Goal: Task Accomplishment & Management: Manage account settings

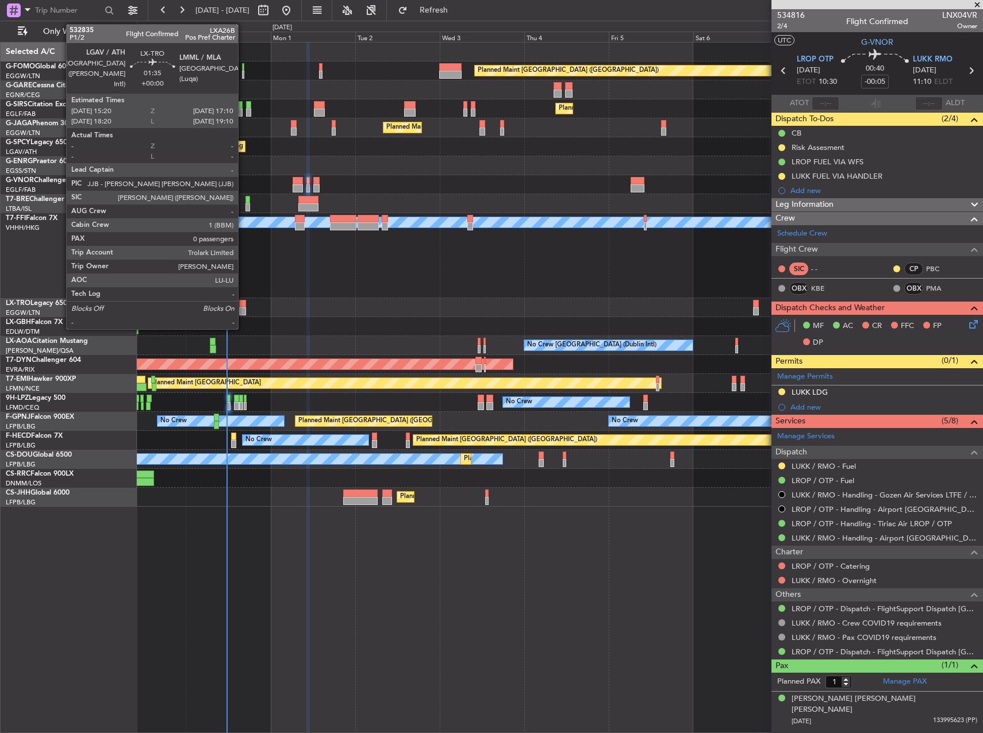
click at [243, 303] on div at bounding box center [242, 304] width 7 height 8
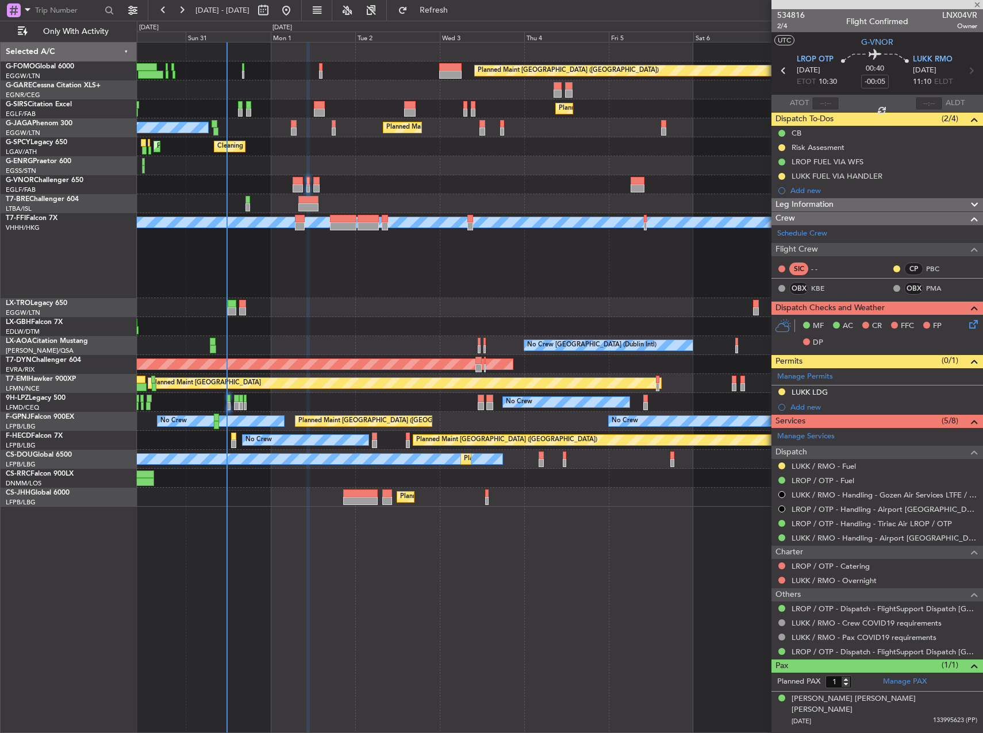
type input "0"
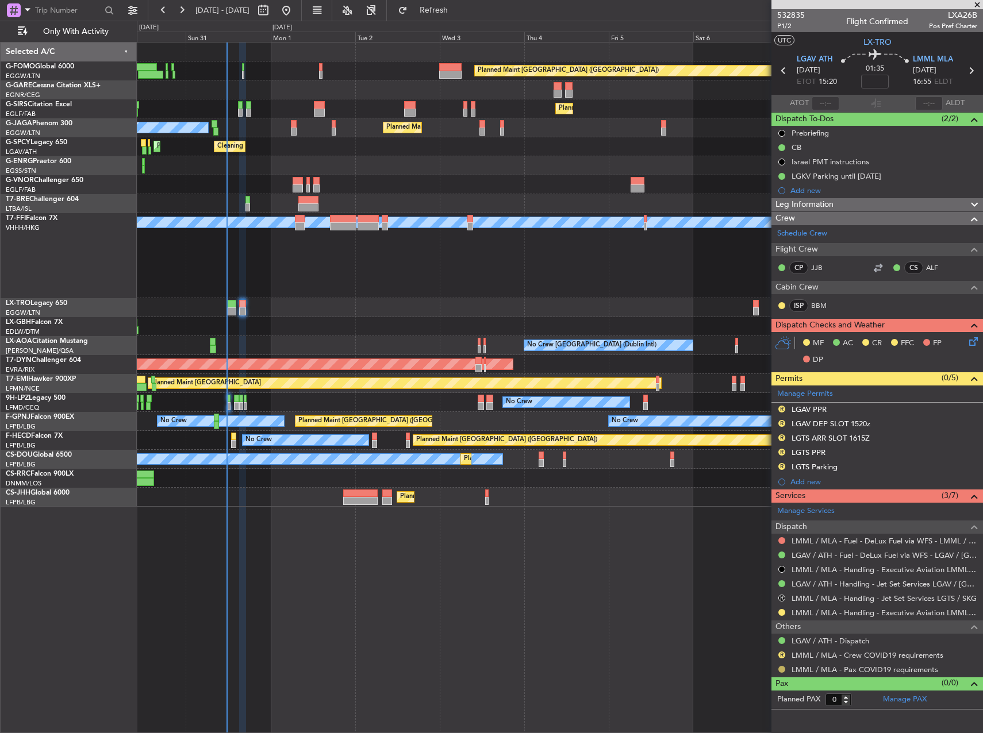
click at [781, 669] on button at bounding box center [781, 669] width 7 height 7
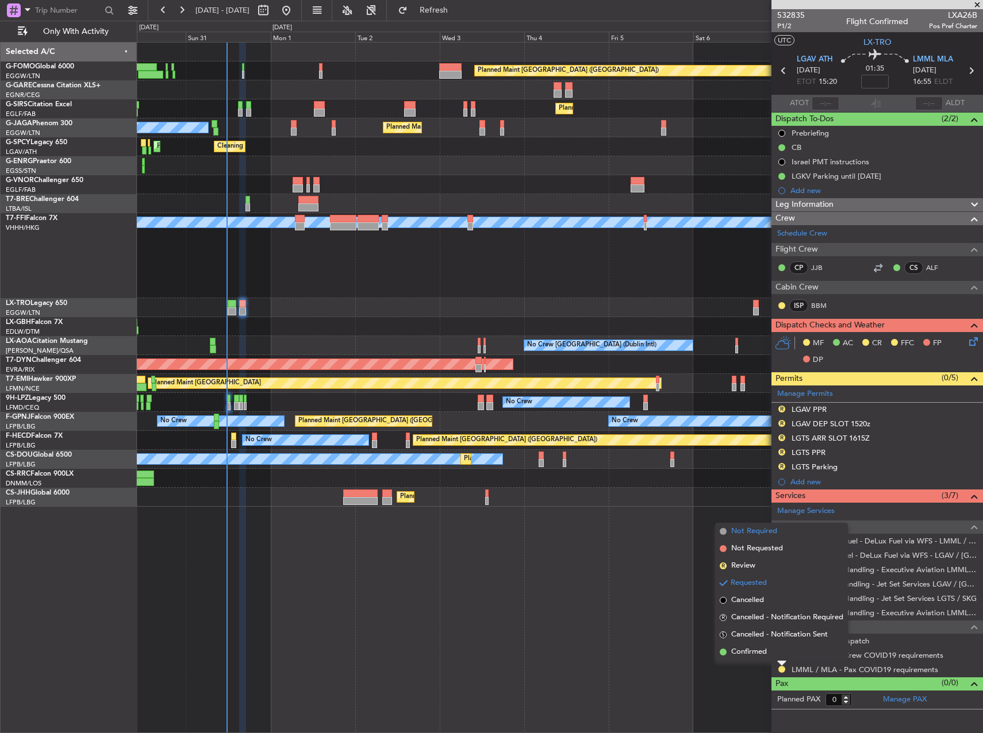
click at [744, 531] on span "Not Required" at bounding box center [754, 531] width 46 height 11
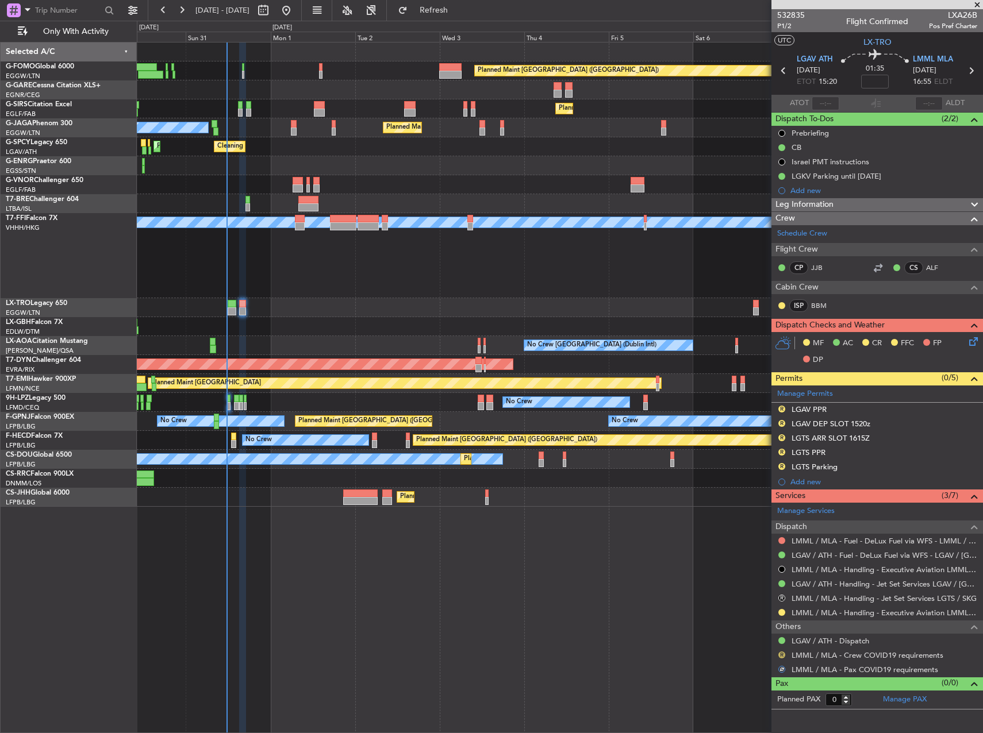
click at [780, 655] on button "R" at bounding box center [781, 655] width 7 height 7
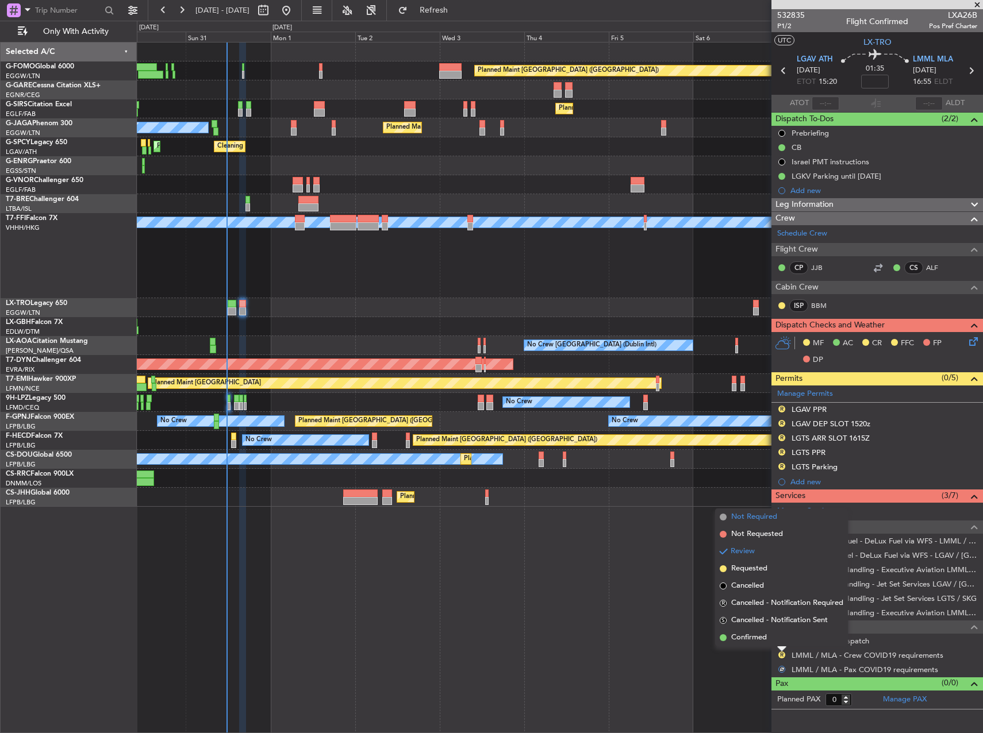
click at [744, 517] on span "Not Required" at bounding box center [754, 516] width 46 height 11
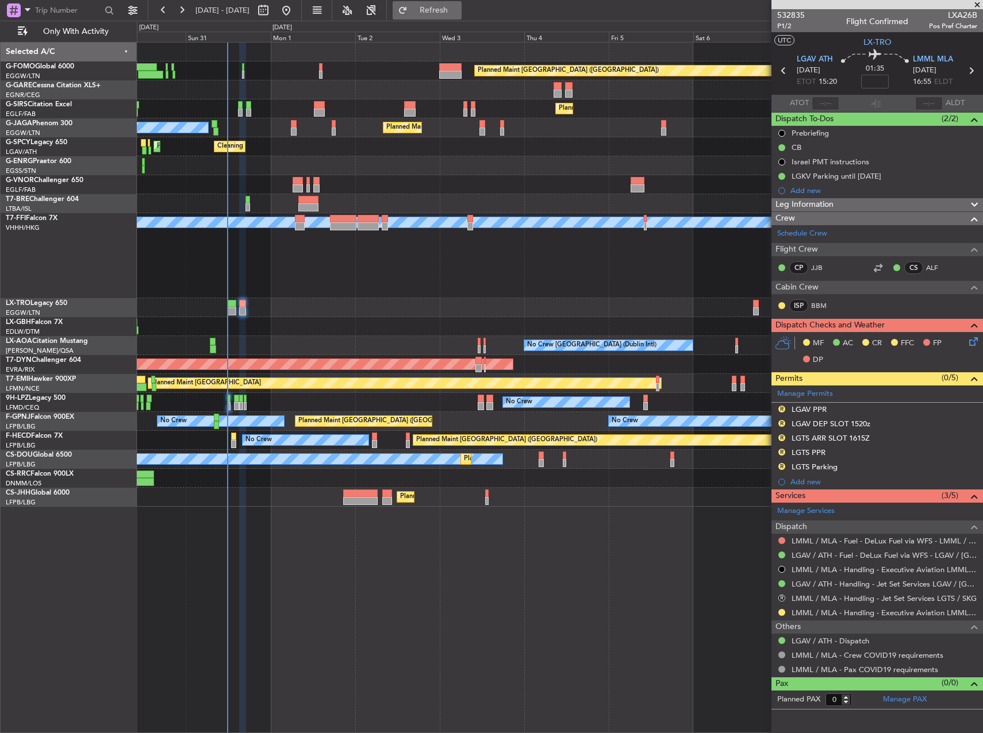
click at [448, 16] on button "Refresh" at bounding box center [426, 10] width 69 height 18
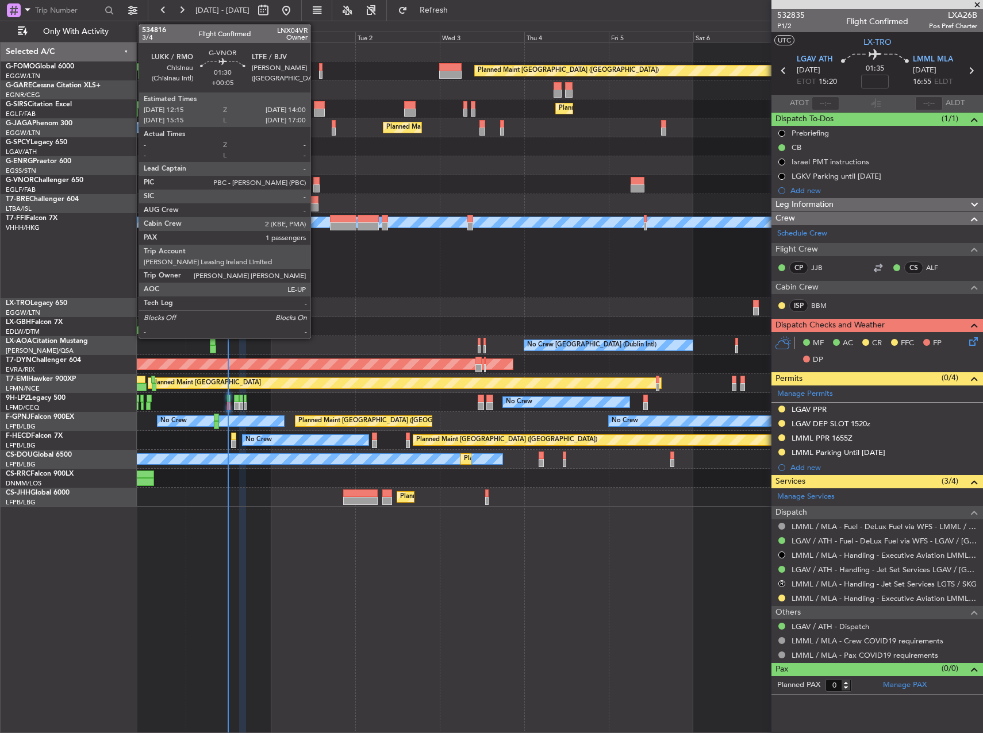
click at [316, 183] on div at bounding box center [316, 181] width 6 height 8
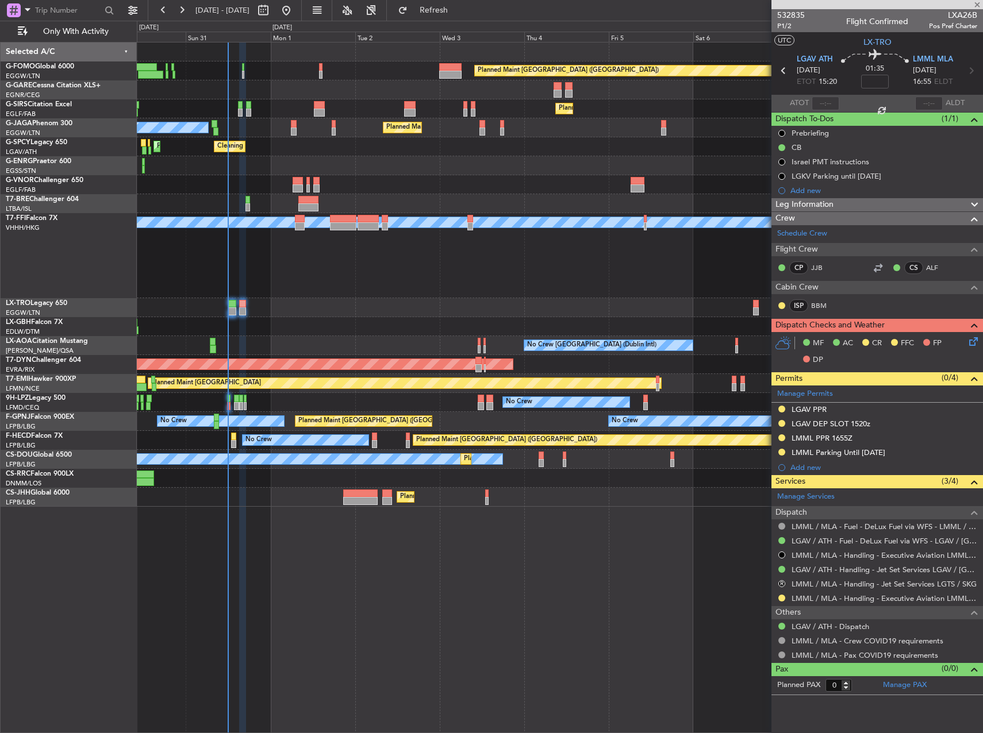
type input "+00:05"
type input "1"
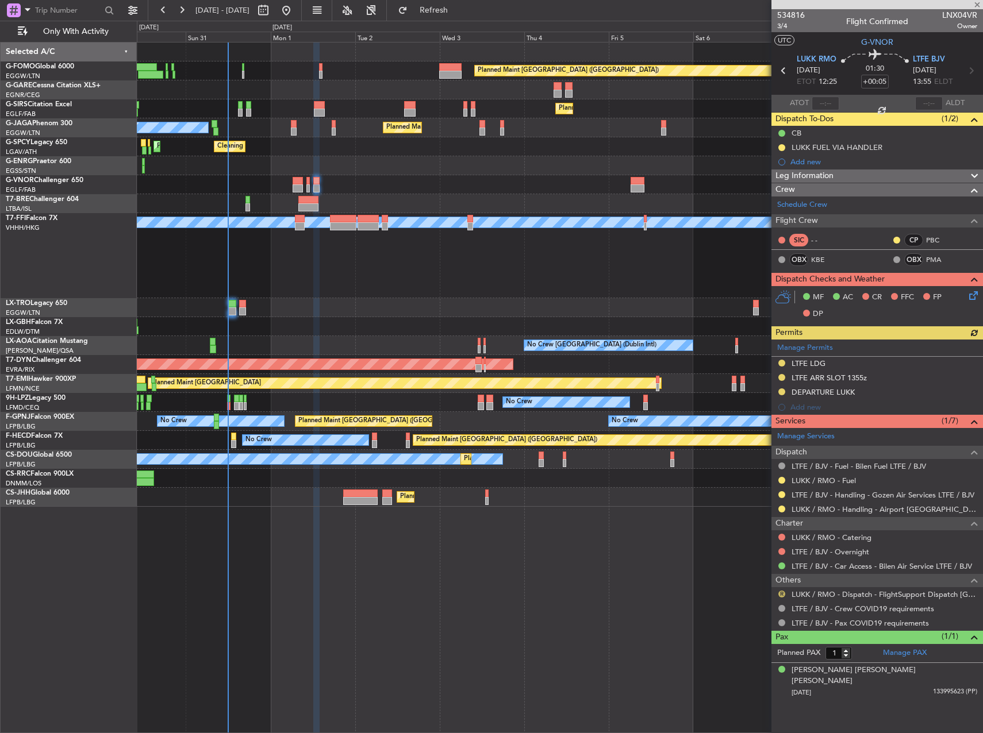
click at [778, 591] on button "R" at bounding box center [781, 594] width 7 height 7
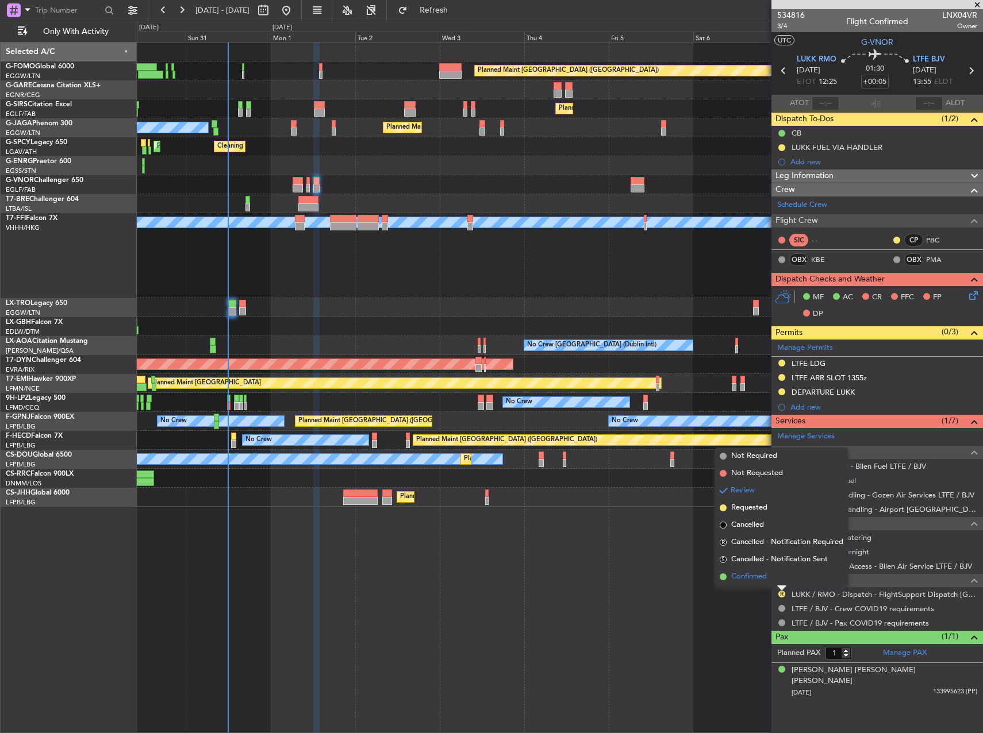
click at [754, 571] on li "Confirmed" at bounding box center [781, 576] width 133 height 17
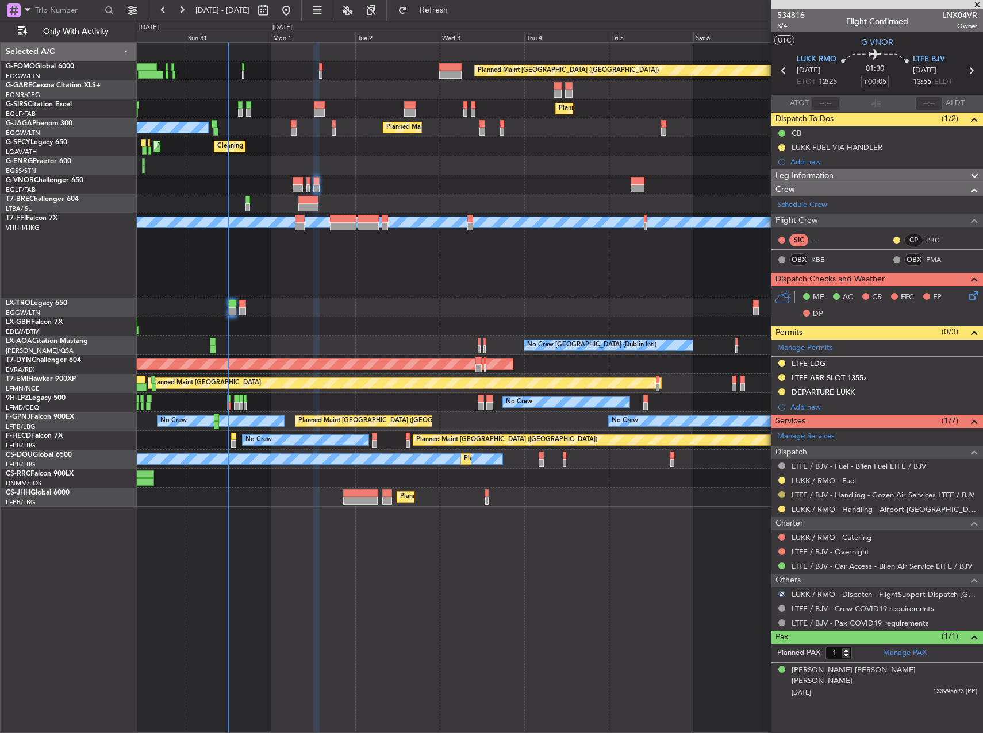
click at [783, 496] on button at bounding box center [781, 494] width 7 height 7
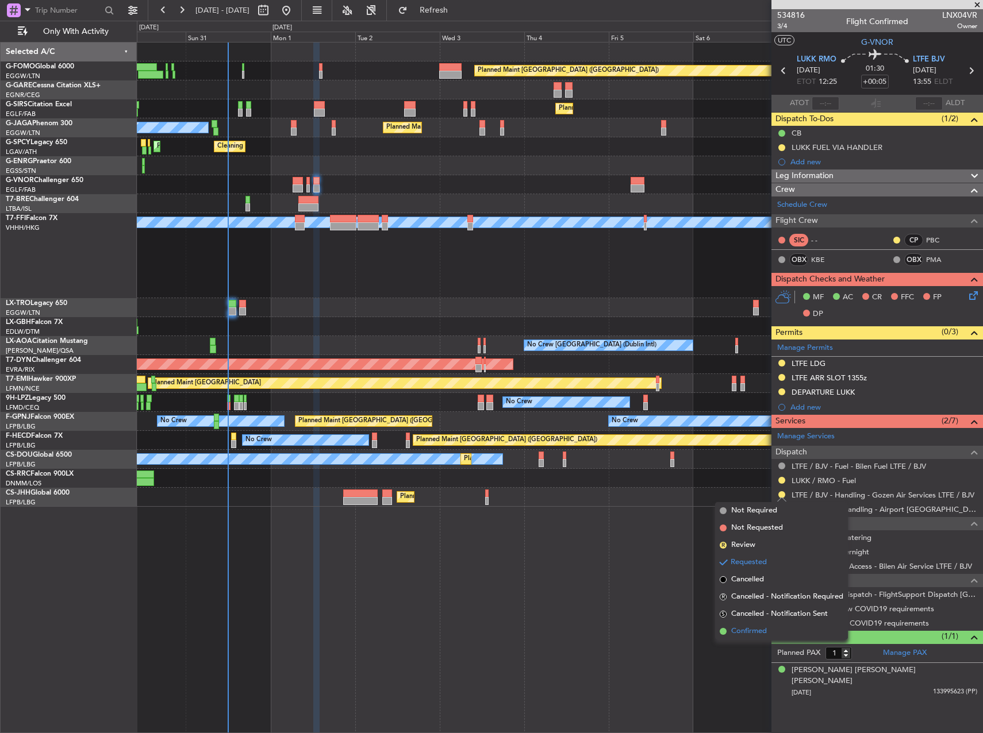
click at [759, 638] on li "Confirmed" at bounding box center [781, 631] width 133 height 17
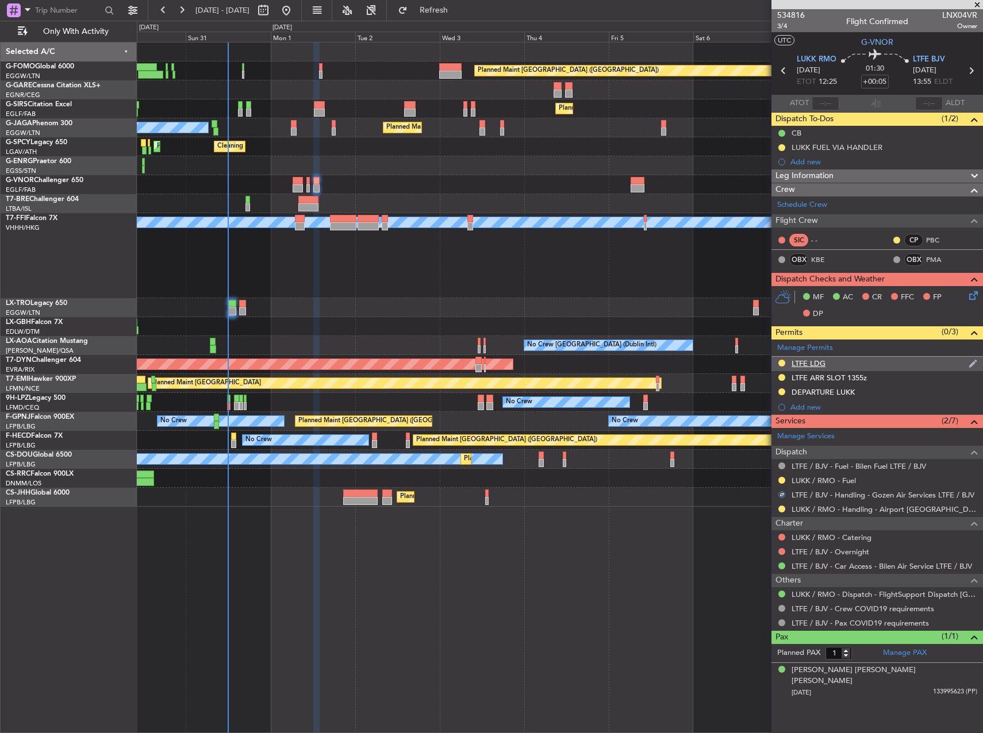
click at [785, 364] on div at bounding box center [781, 363] width 9 height 9
click at [781, 364] on button at bounding box center [781, 363] width 7 height 7
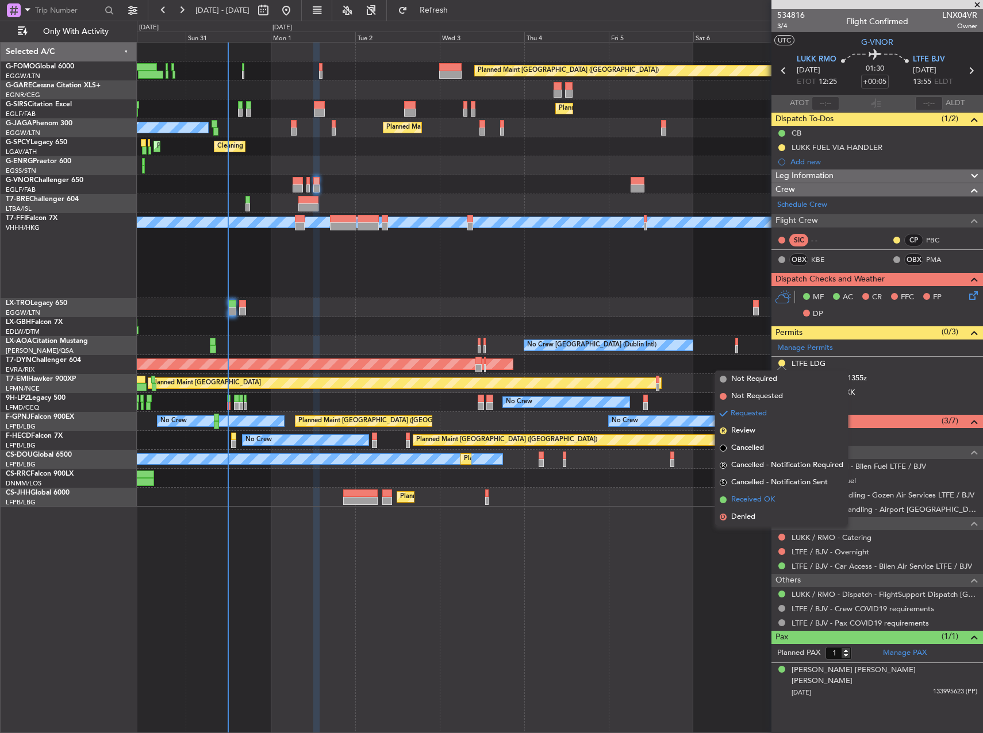
click at [756, 502] on span "Received OK" at bounding box center [753, 499] width 44 height 11
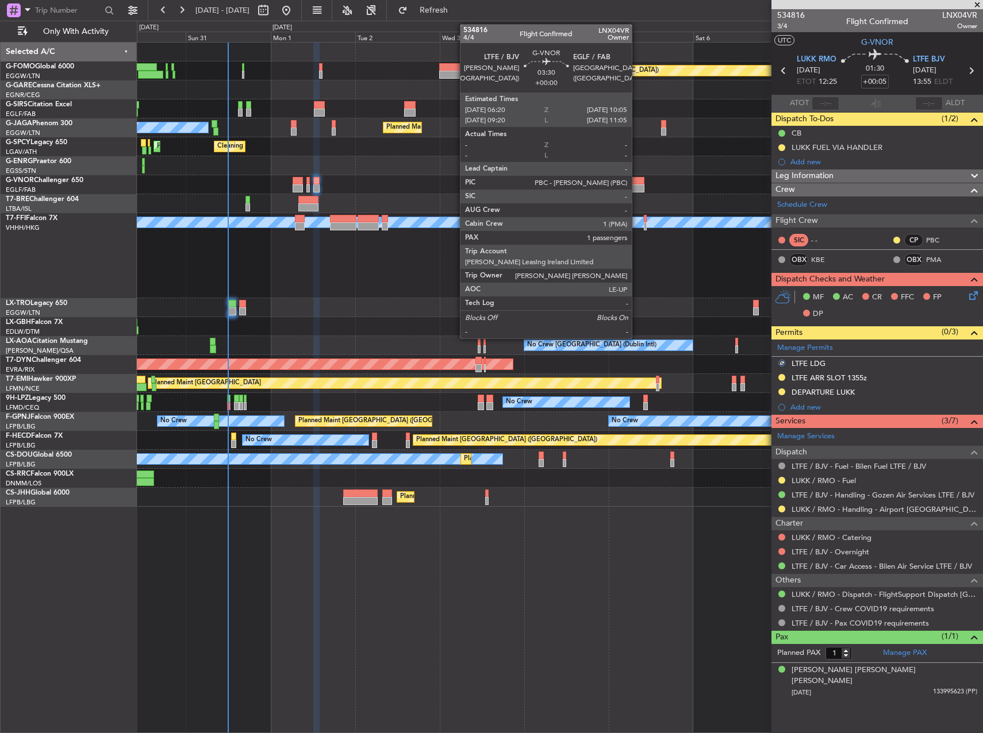
click at [637, 186] on div at bounding box center [636, 188] width 13 height 8
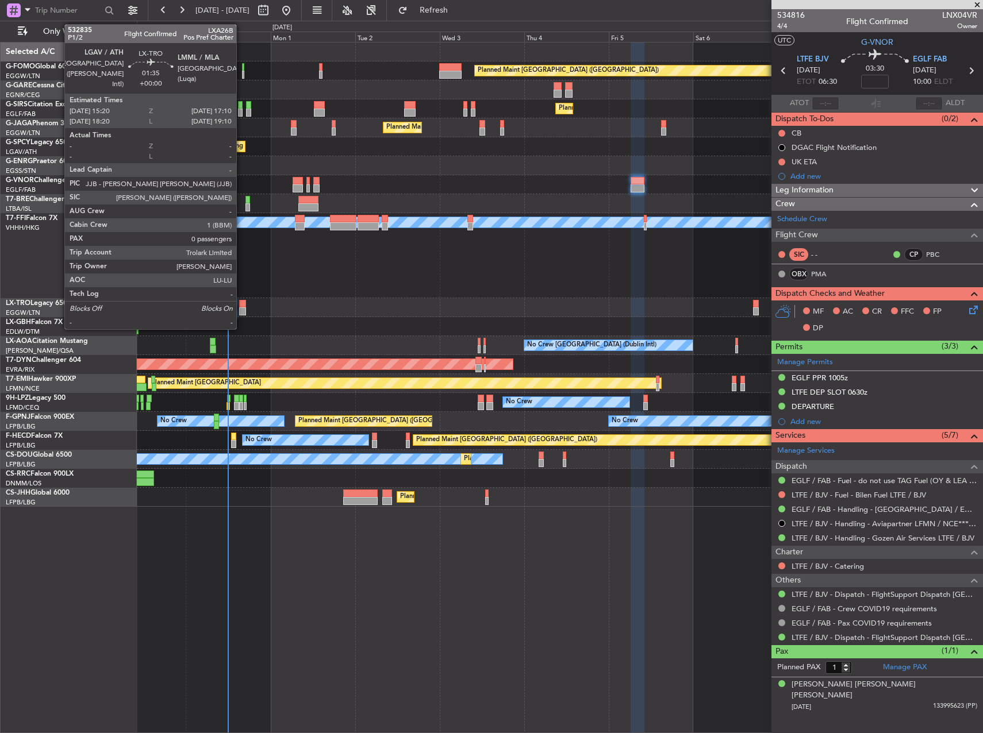
click at [241, 305] on div at bounding box center [242, 304] width 7 height 8
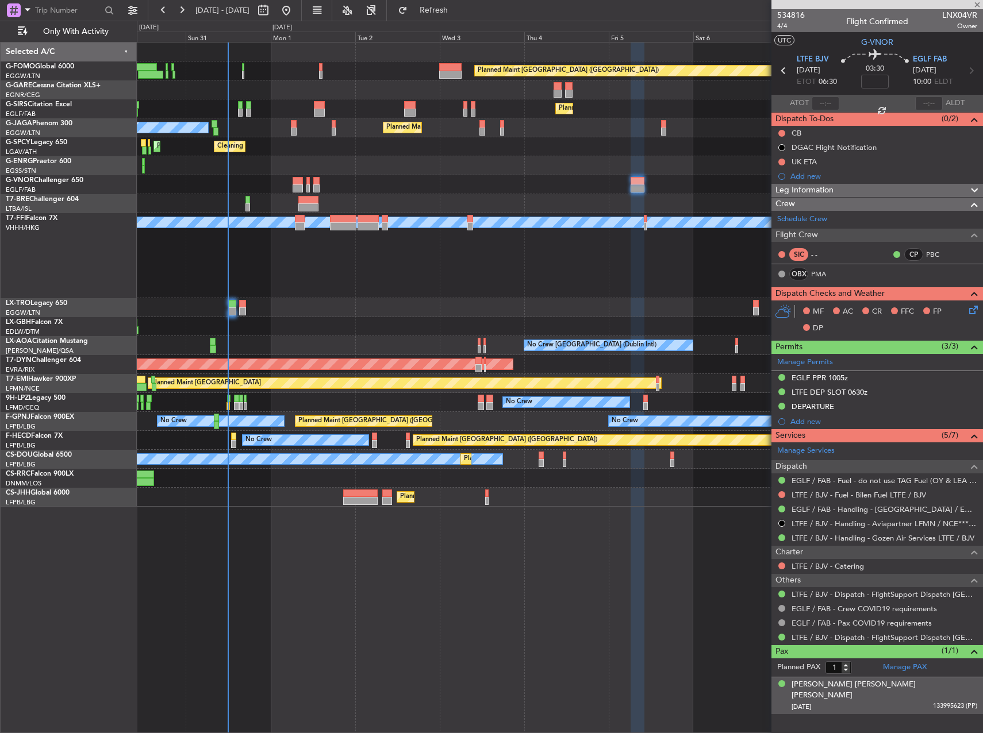
type input "0"
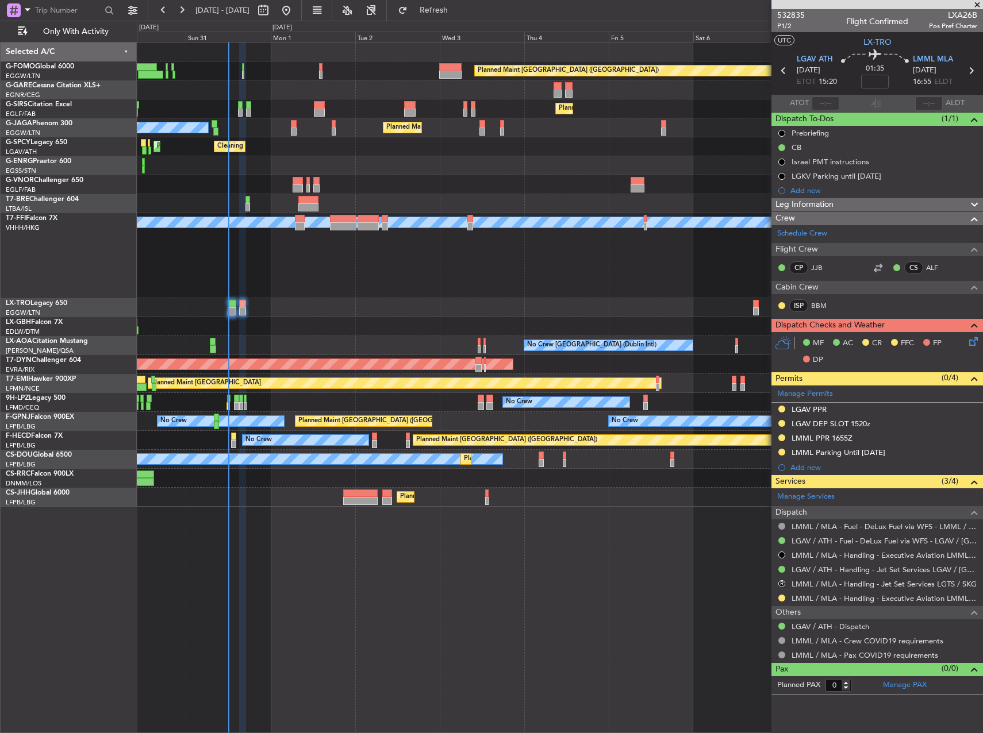
click at [973, 342] on icon at bounding box center [970, 339] width 9 height 9
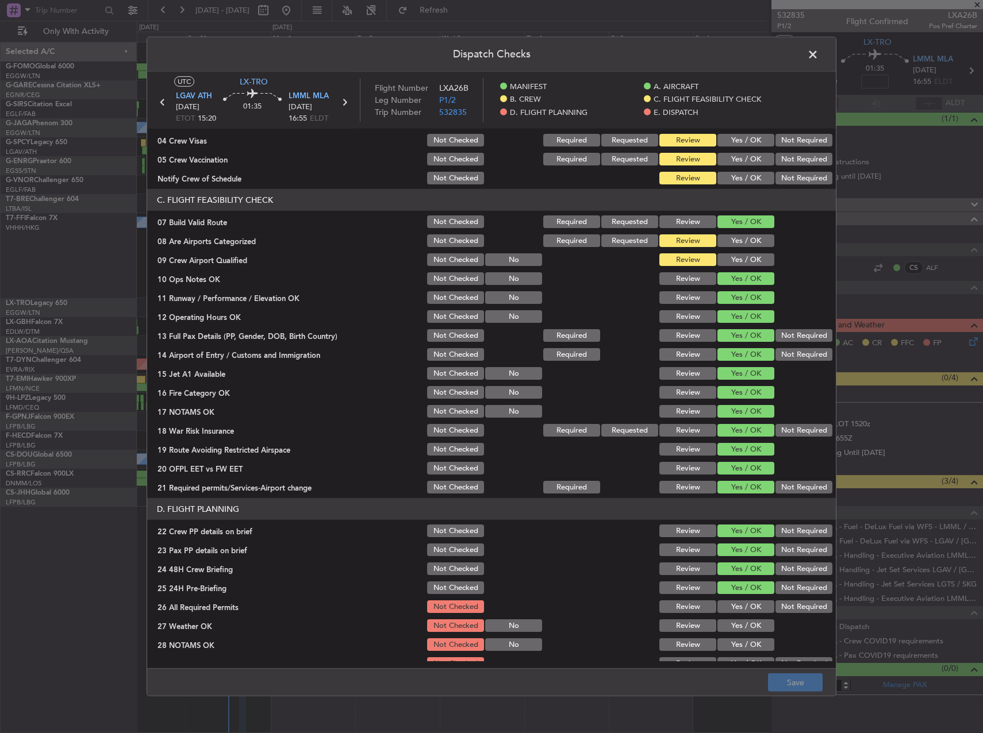
scroll to position [488, 0]
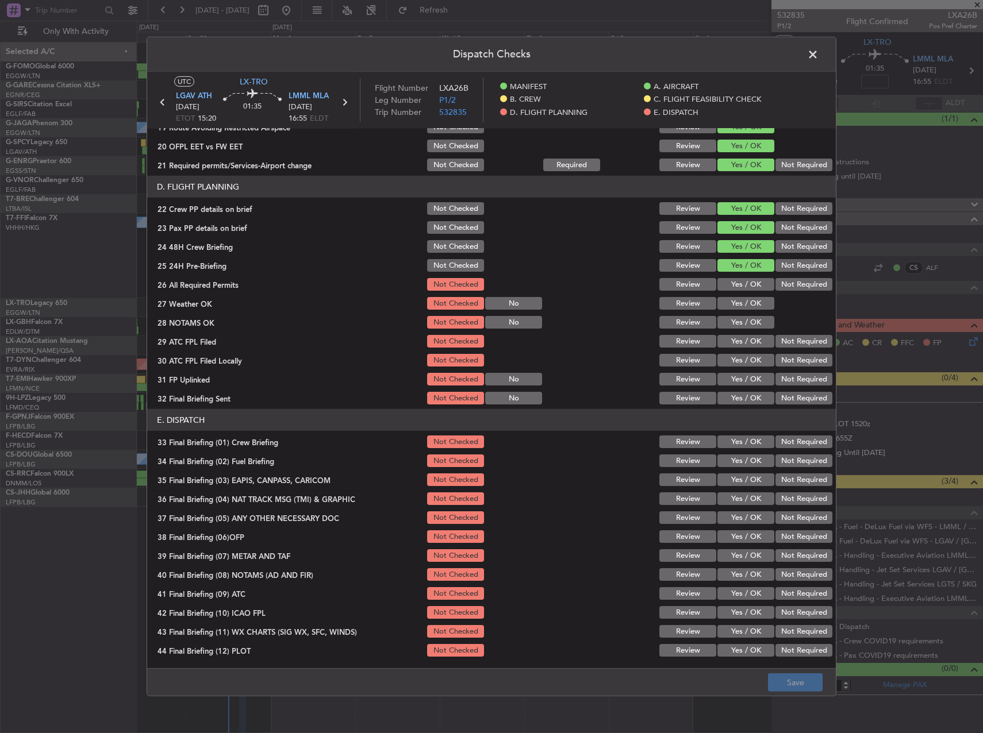
click at [815, 63] on header "Dispatch Checks" at bounding box center [491, 54] width 688 height 34
click at [818, 56] on span at bounding box center [818, 57] width 0 height 23
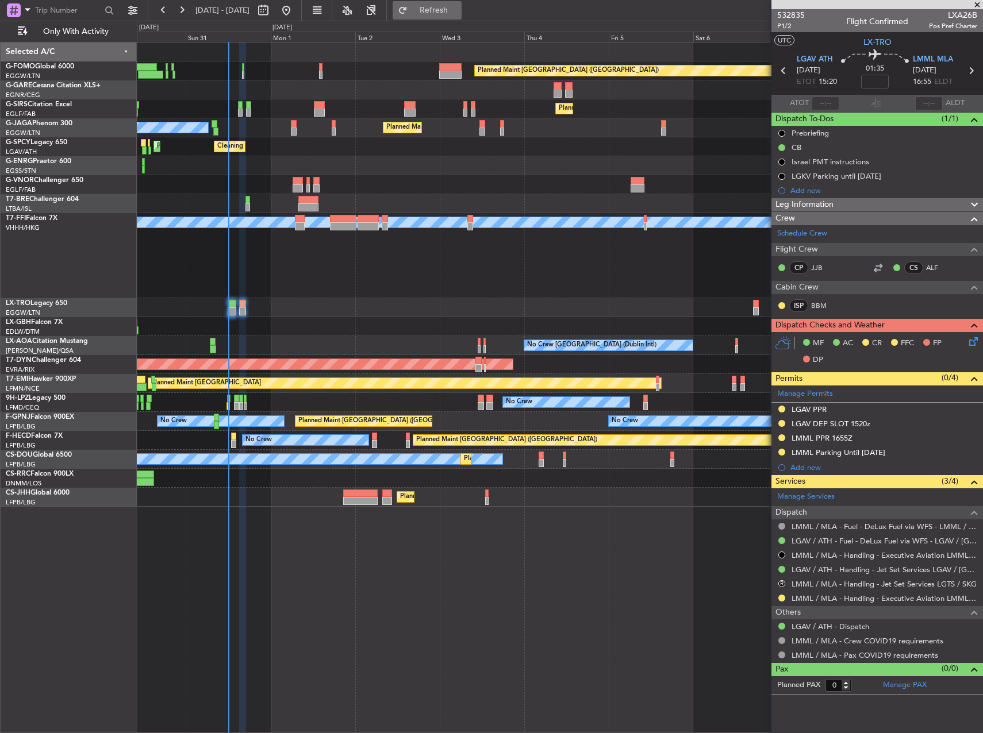
click at [458, 6] on span "Refresh" at bounding box center [434, 10] width 48 height 8
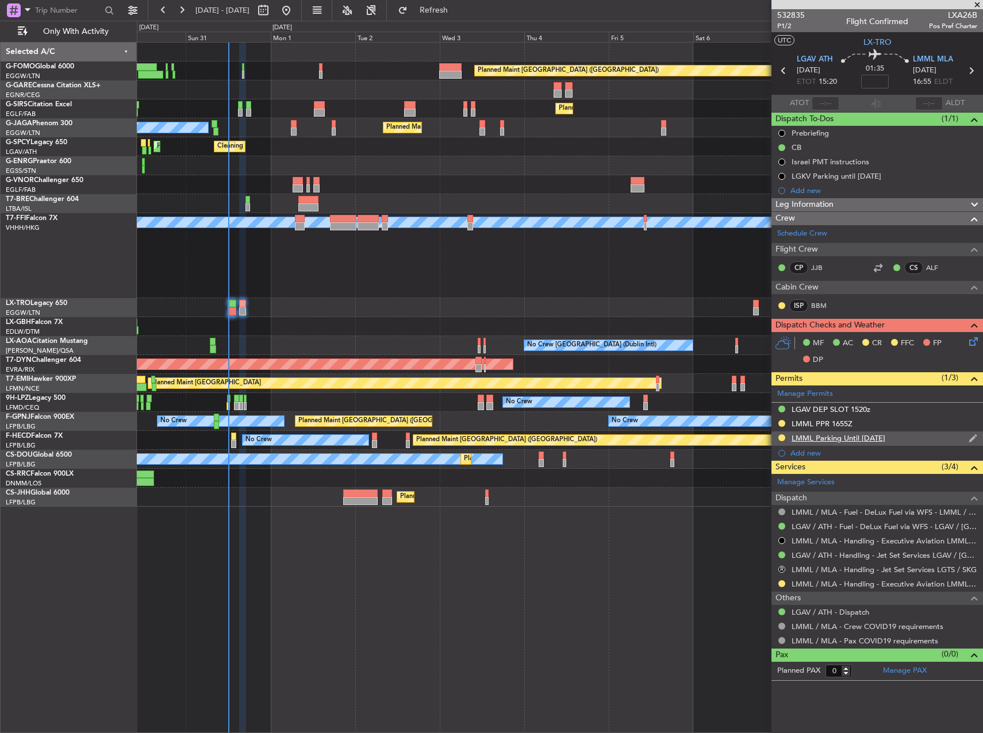
click at [890, 433] on div "LMML Parking Until [DATE]" at bounding box center [876, 438] width 211 height 14
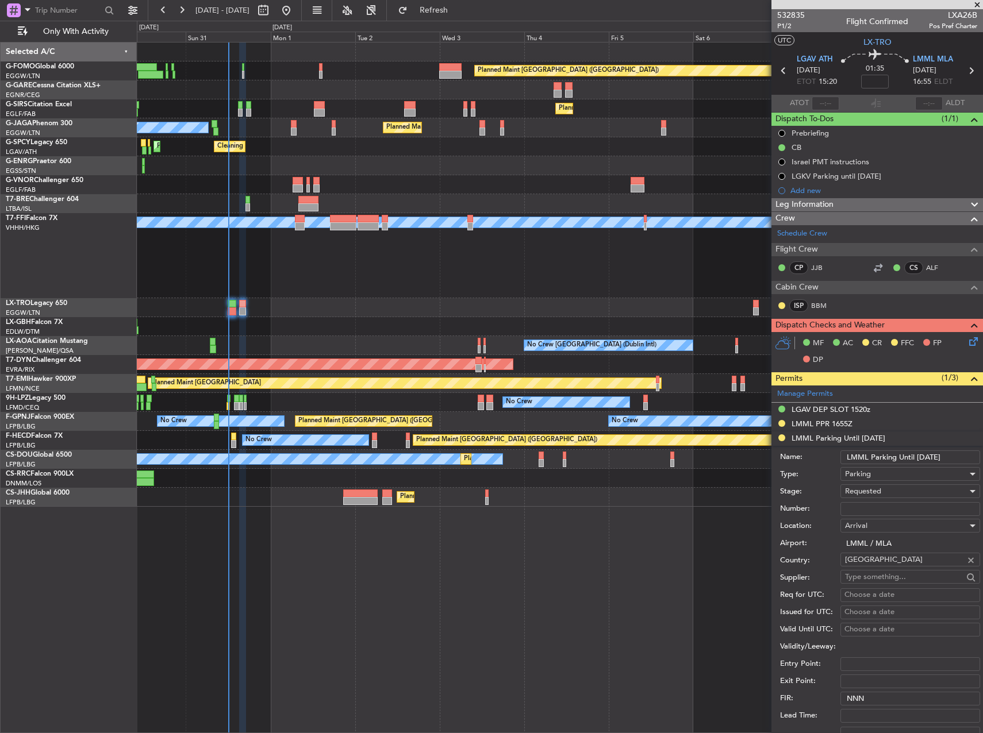
click at [922, 456] on input "LMML Parking Until [DATE]" at bounding box center [910, 457] width 140 height 14
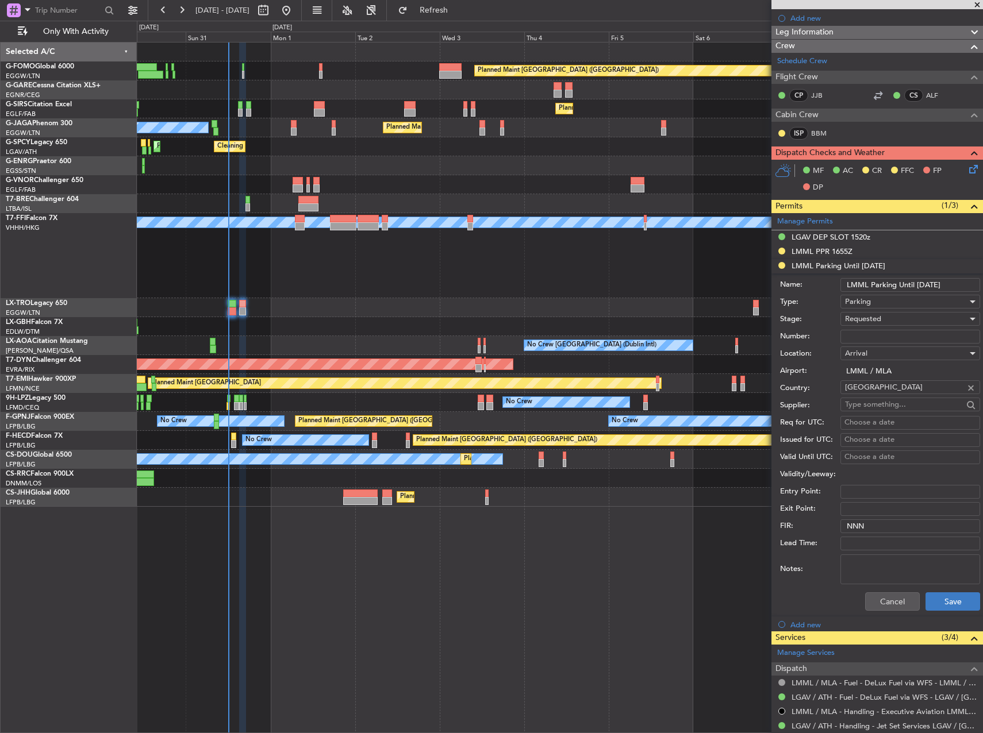
type input "LMML Parking Until [DATE]"
click at [945, 600] on button "Save" at bounding box center [952, 601] width 55 height 18
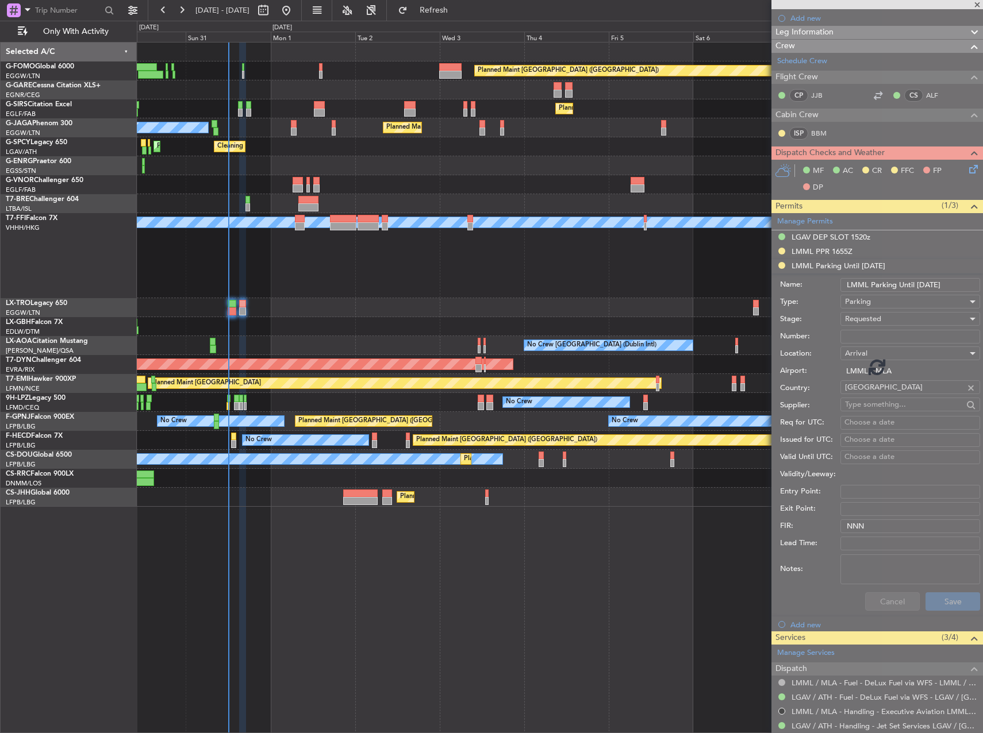
scroll to position [0, 0]
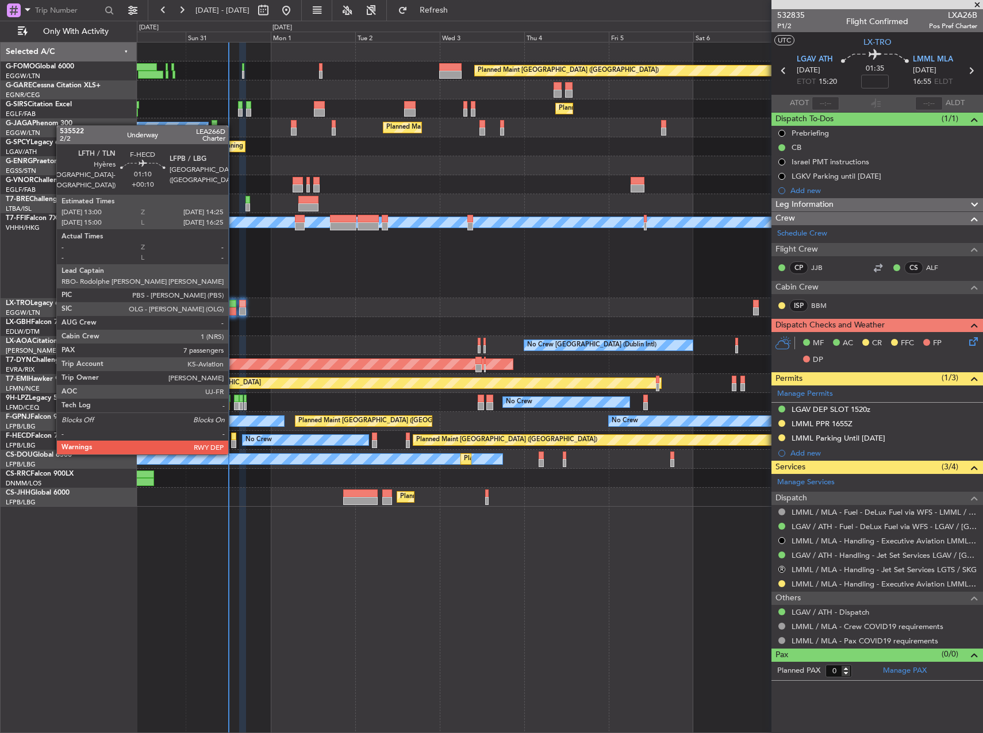
click at [233, 442] on div at bounding box center [233, 444] width 5 height 8
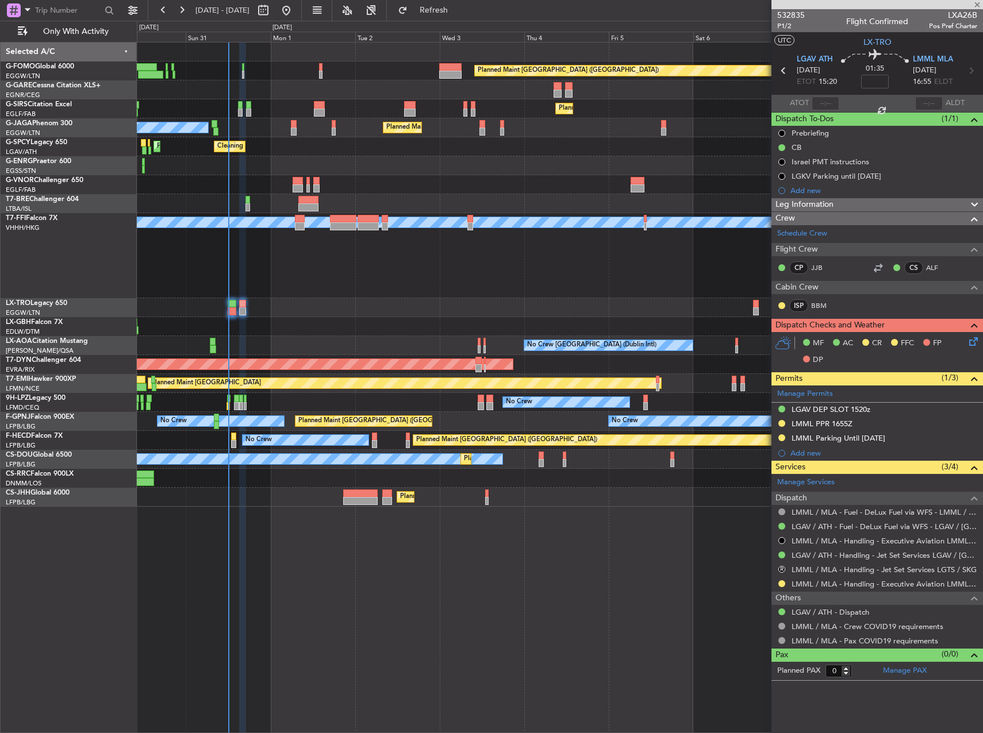
type input "+00:10"
type input "7"
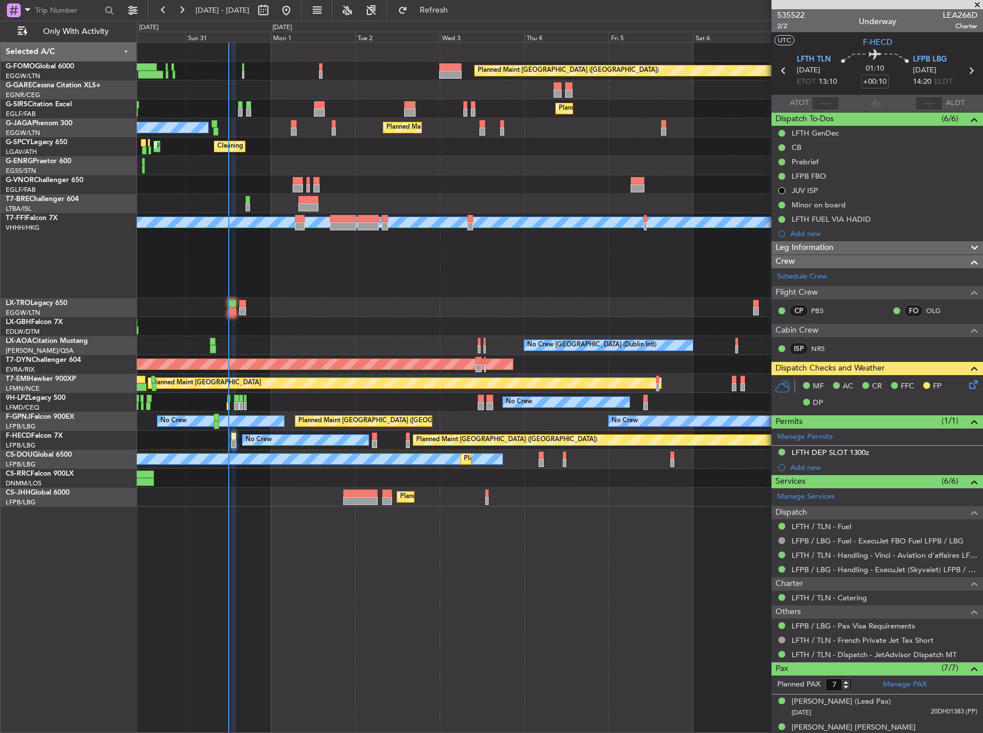
click at [238, 442] on div "Planned Maint [GEOGRAPHIC_DATA] ([GEOGRAPHIC_DATA]) No Crew" at bounding box center [559, 440] width 845 height 19
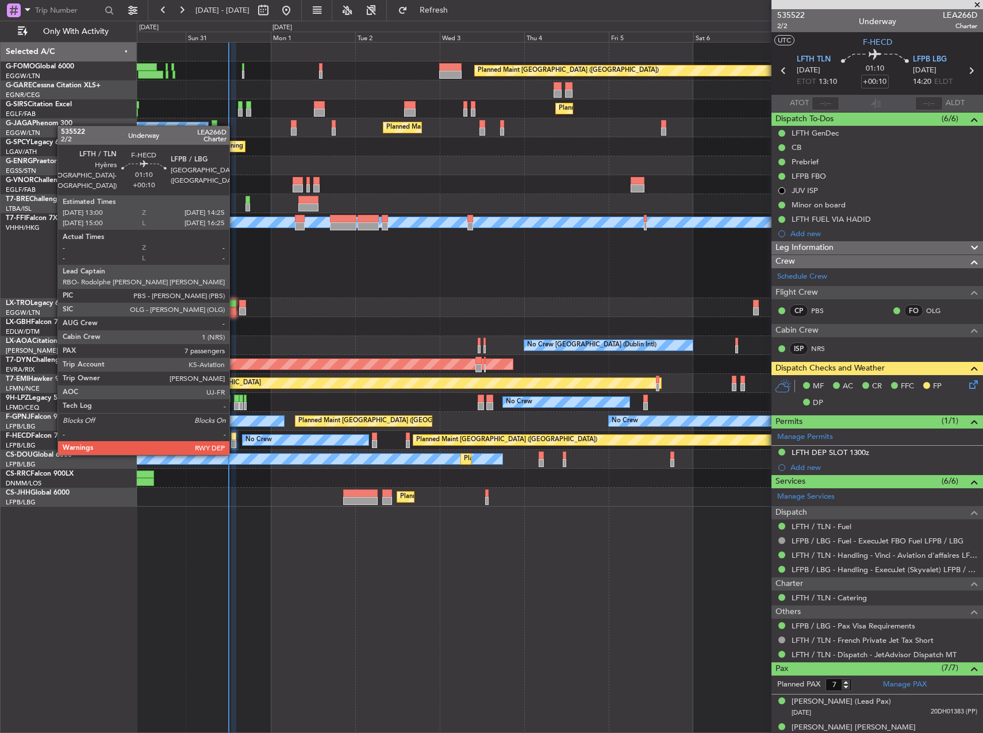
click at [234, 442] on div at bounding box center [233, 444] width 5 height 8
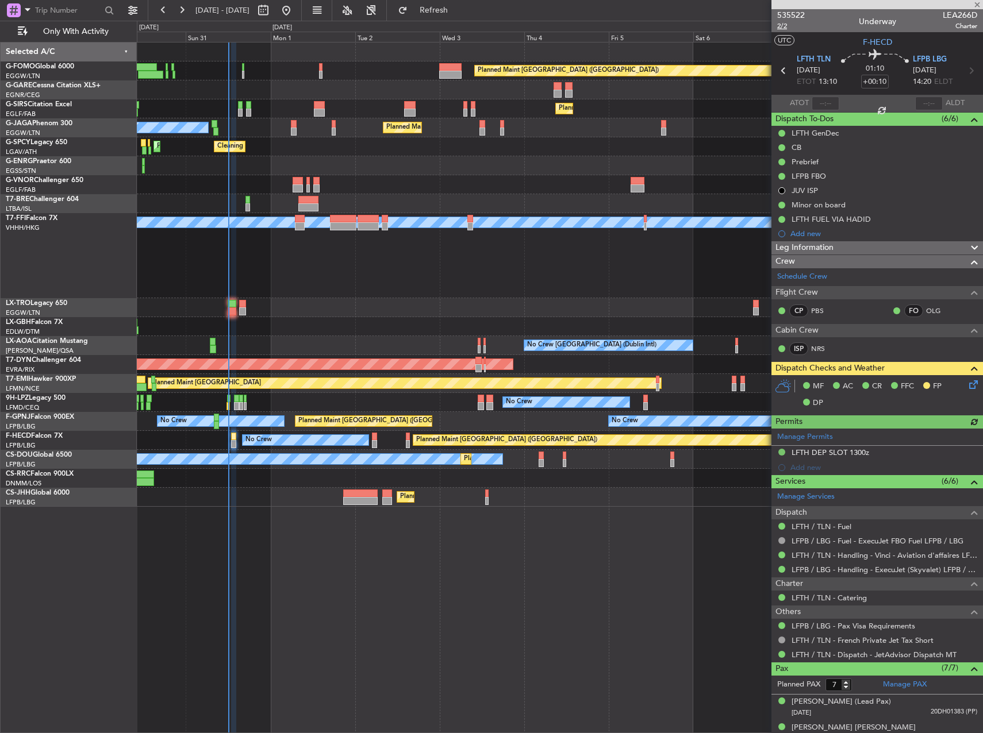
click at [781, 26] on span "2/2" at bounding box center [791, 26] width 28 height 10
click at [966, 385] on icon at bounding box center [970, 382] width 9 height 9
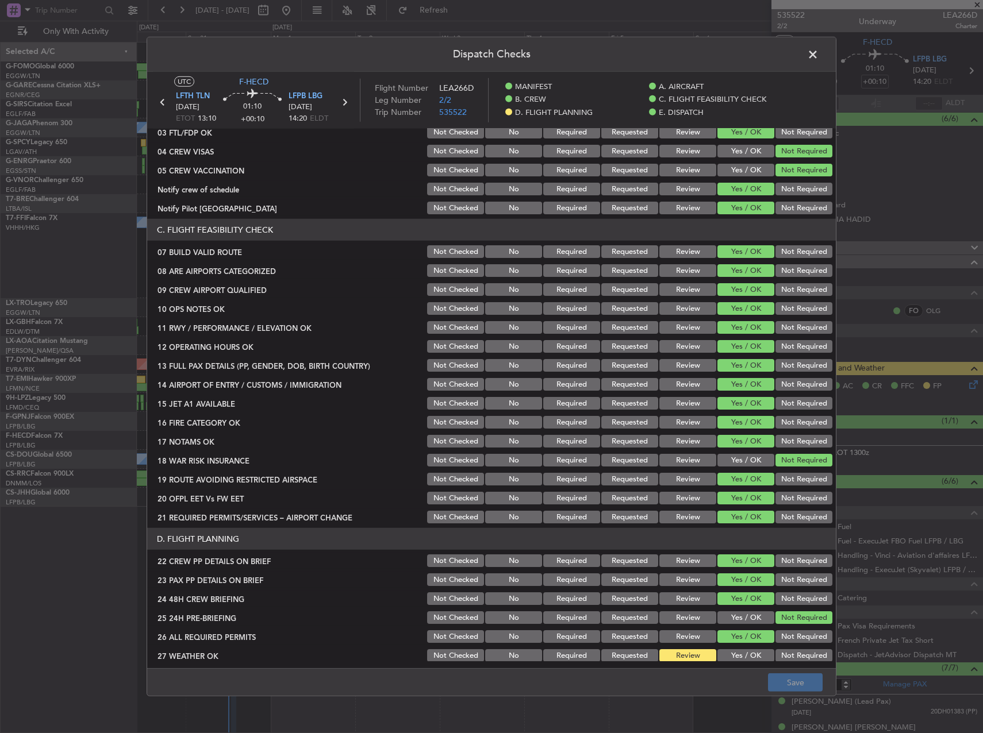
scroll to position [460, 0]
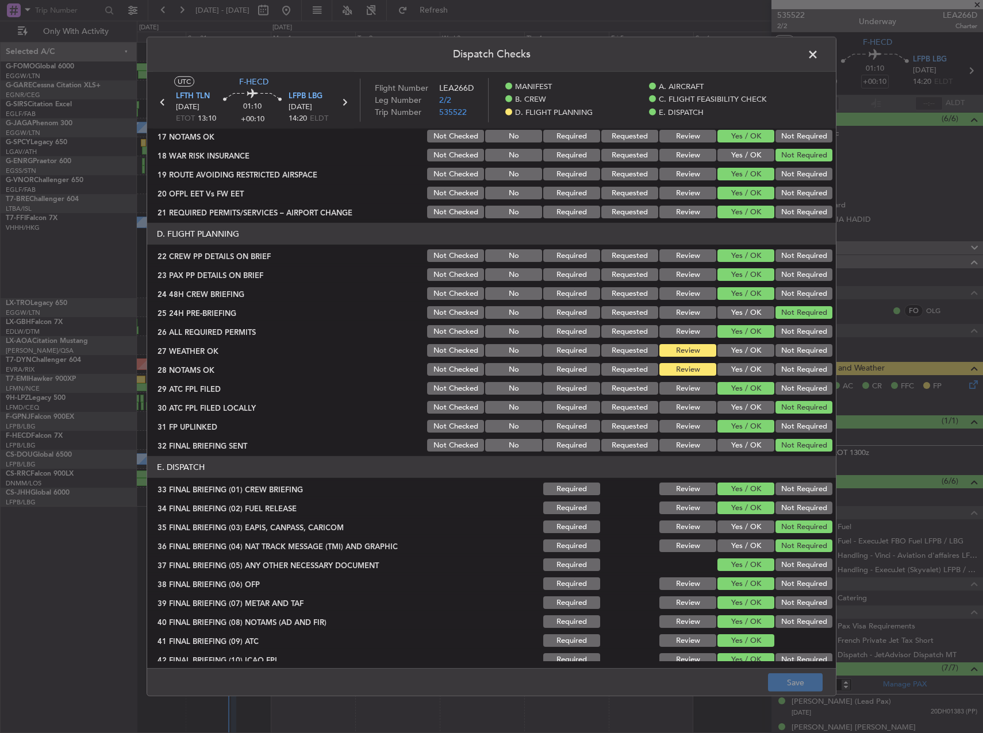
click at [742, 356] on button "Yes / OK" at bounding box center [745, 350] width 57 height 13
click at [736, 370] on button "Yes / OK" at bounding box center [745, 369] width 57 height 13
click at [795, 681] on button "Save" at bounding box center [795, 682] width 55 height 18
click at [818, 49] on span at bounding box center [818, 57] width 0 height 23
